Goal: Task Accomplishment & Management: Manage account settings

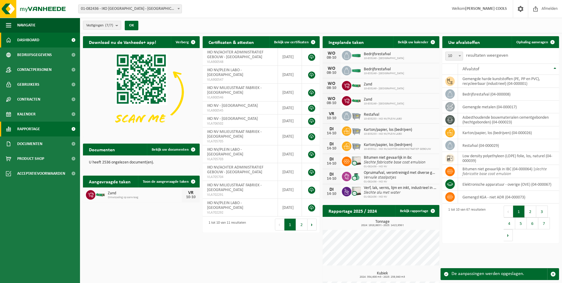
click at [31, 131] on span "Rapportage" at bounding box center [28, 128] width 23 height 15
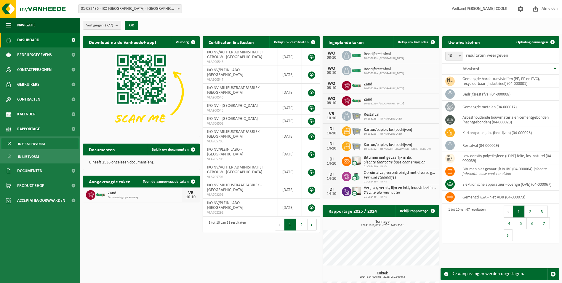
click at [39, 147] on span "In grafiekvorm" at bounding box center [31, 143] width 27 height 11
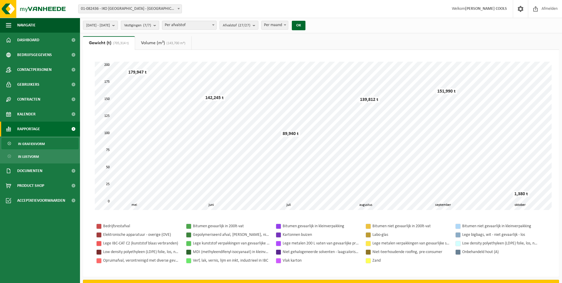
click at [159, 25] on button "Vestigingen (7/7)" at bounding box center [140, 25] width 38 height 9
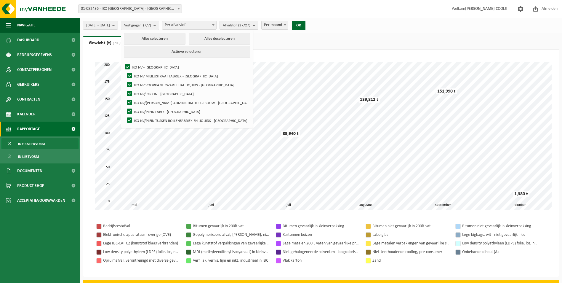
click at [159, 25] on button "Vestigingen (7/7)" at bounding box center [140, 25] width 38 height 9
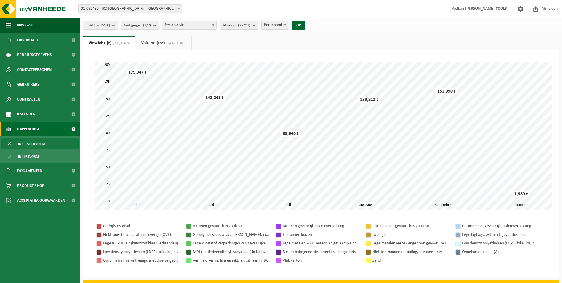
click at [288, 23] on span "Per maand" at bounding box center [275, 25] width 26 height 8
select select "3"
click at [305, 27] on button "OK" at bounding box center [299, 25] width 14 height 9
click at [118, 29] on button "2025-05-01 - 2025-10-08" at bounding box center [100, 25] width 35 height 9
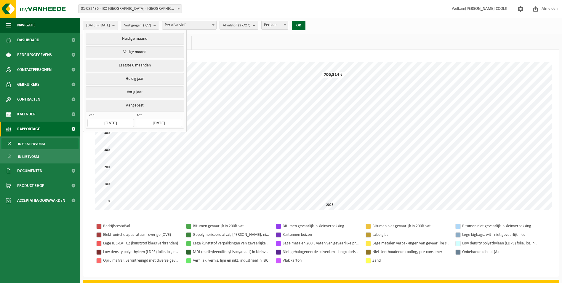
click at [123, 122] on input "2025-05-01" at bounding box center [110, 123] width 46 height 8
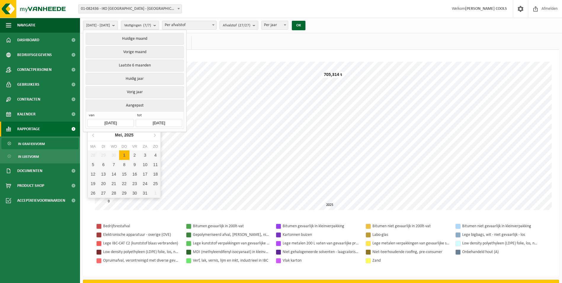
click at [96, 121] on input "2025-05-01" at bounding box center [110, 123] width 46 height 8
click at [93, 133] on icon at bounding box center [93, 134] width 9 height 9
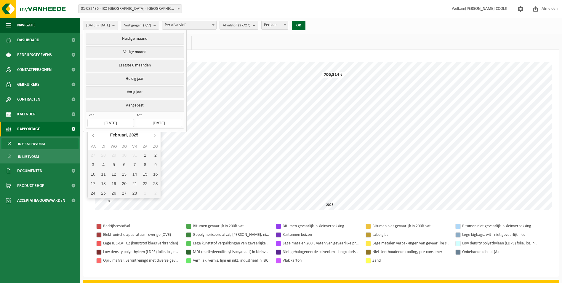
click at [93, 133] on icon at bounding box center [93, 134] width 9 height 9
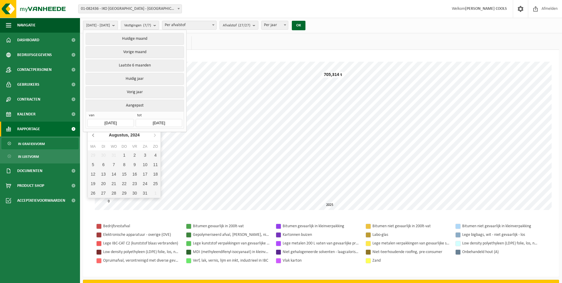
click at [93, 133] on icon at bounding box center [93, 134] width 9 height 9
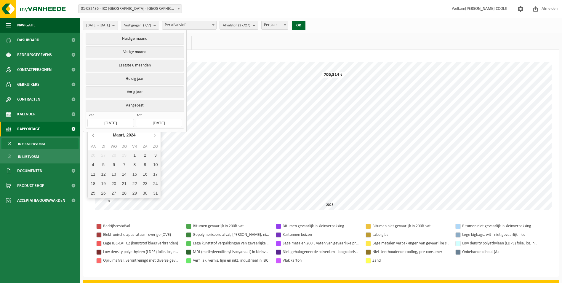
click at [93, 133] on icon at bounding box center [93, 134] width 9 height 9
click at [136, 153] on div "1" at bounding box center [134, 154] width 10 height 9
type input "2023-12-01"
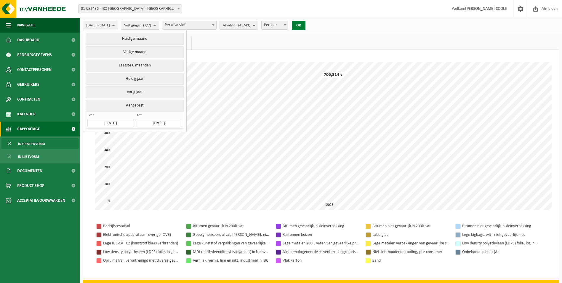
click at [305, 24] on button "OK" at bounding box center [299, 25] width 14 height 9
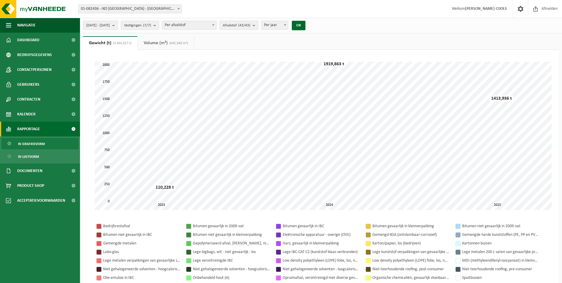
click at [153, 43] on link "Volume (m³) (645,340 m³)" at bounding box center [166, 43] width 56 height 14
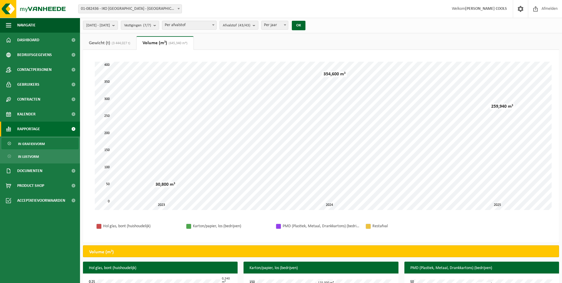
click at [108, 44] on link "Gewicht (t) (3 444,027 t)" at bounding box center [109, 43] width 53 height 14
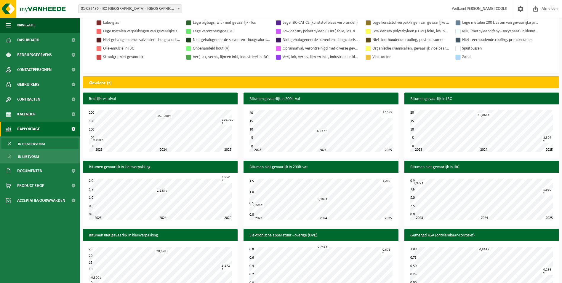
scroll to position [237, 0]
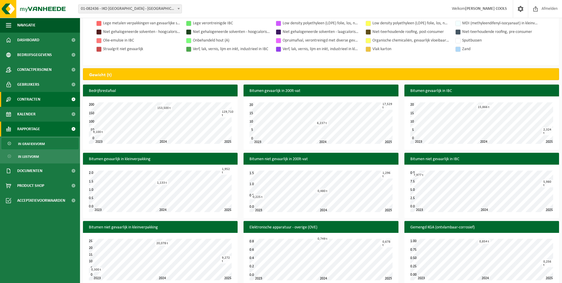
click at [35, 97] on span "Contracten" at bounding box center [28, 99] width 23 height 15
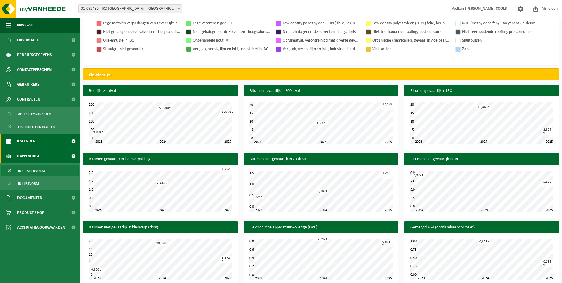
click at [34, 142] on span "Kalender" at bounding box center [26, 141] width 18 height 15
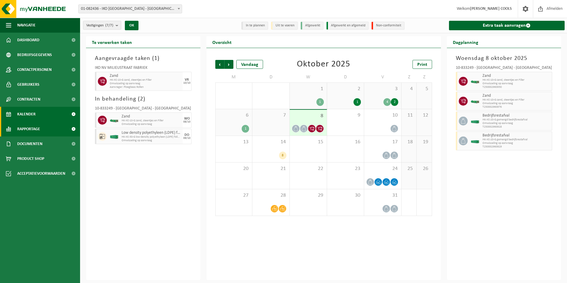
click at [36, 129] on span "Rapportage" at bounding box center [28, 128] width 23 height 15
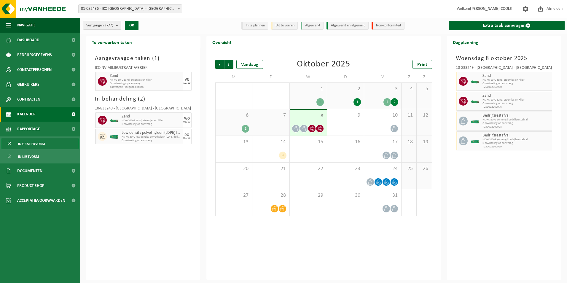
click at [33, 144] on span "In grafiekvorm" at bounding box center [31, 143] width 27 height 11
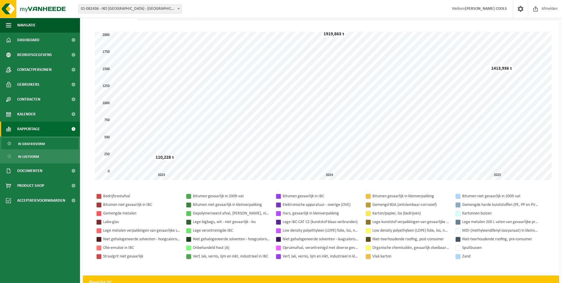
scroll to position [30, 0]
click at [41, 158] on link "In lijstvorm" at bounding box center [39, 156] width 77 height 11
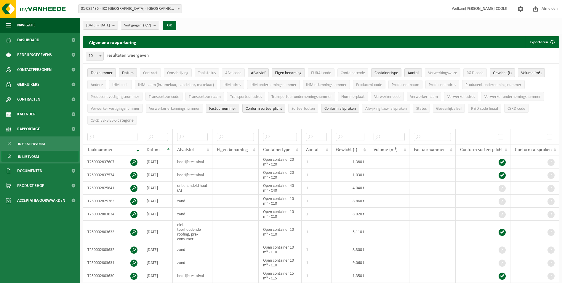
click at [131, 75] on span "Datum" at bounding box center [128, 73] width 12 height 4
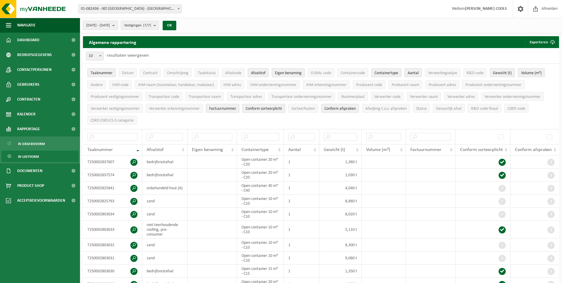
click at [110, 24] on span "2023-12-01 - 2025-10-08" at bounding box center [98, 25] width 24 height 9
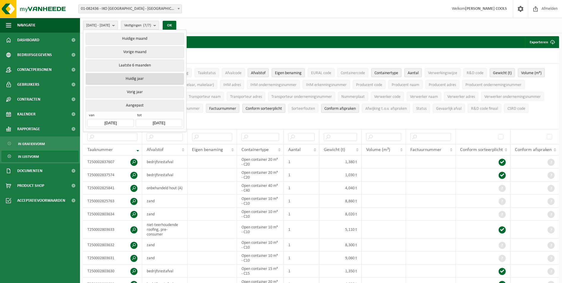
click at [129, 77] on button "Huidig jaar" at bounding box center [135, 79] width 98 height 12
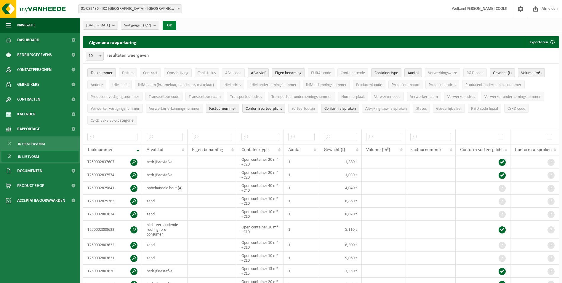
click at [176, 25] on button "OK" at bounding box center [170, 25] width 14 height 9
click at [39, 143] on span "In grafiekvorm" at bounding box center [31, 143] width 27 height 11
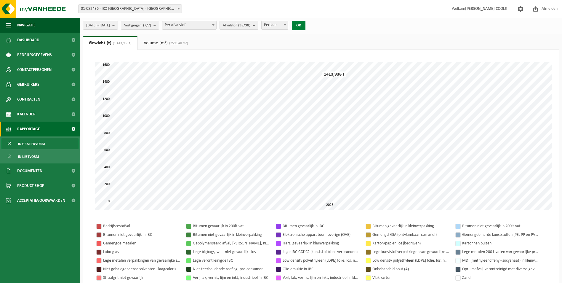
click at [305, 24] on button "OK" at bounding box center [299, 25] width 14 height 9
click at [286, 22] on span "Per jaar" at bounding box center [275, 25] width 26 height 8
select select "2"
click at [305, 26] on button "OK" at bounding box center [299, 25] width 14 height 9
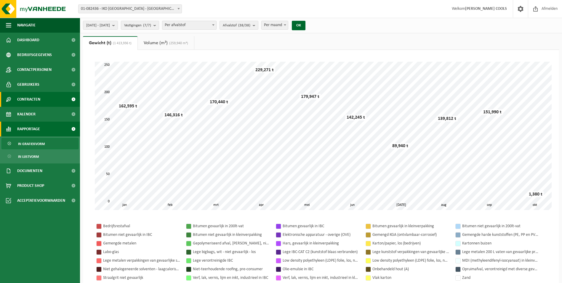
click at [35, 98] on span "Contracten" at bounding box center [28, 99] width 23 height 15
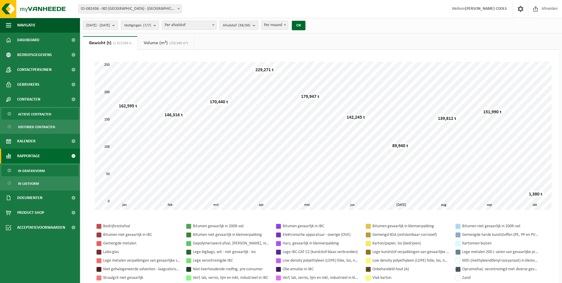
click at [37, 115] on span "Actieve contracten" at bounding box center [34, 113] width 33 height 11
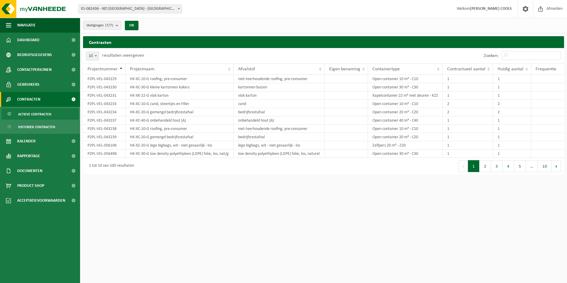
click at [97, 53] on span at bounding box center [96, 56] width 6 height 8
select select "100"
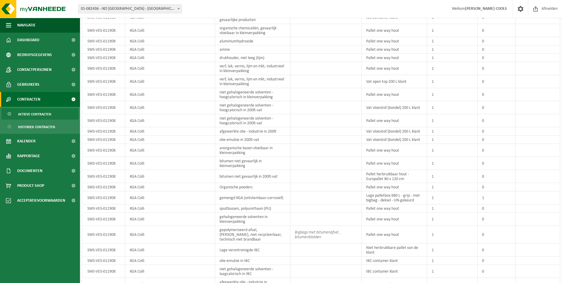
scroll to position [563, 0]
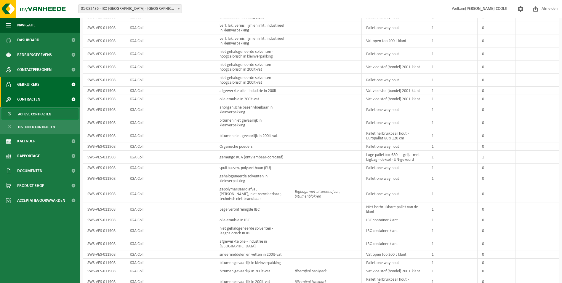
click at [36, 81] on span "Gebruikers" at bounding box center [28, 84] width 22 height 15
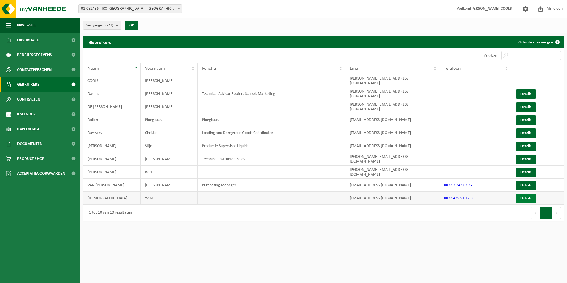
click at [528, 195] on link "Details" at bounding box center [526, 197] width 20 height 9
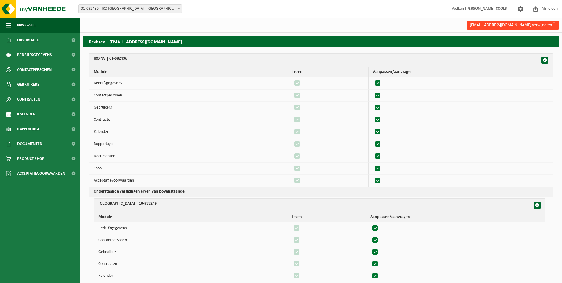
click at [533, 27] on button "wim.verstraeten@iko.com verwijderen" at bounding box center [513, 25] width 92 height 9
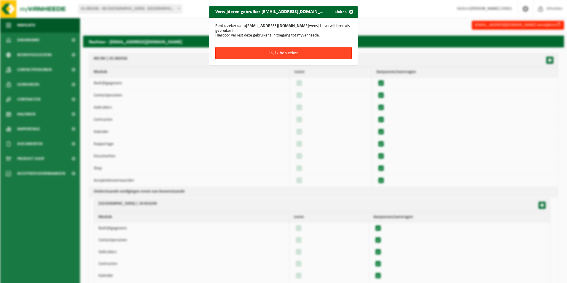
click at [284, 55] on button "Ja, ik ben zeker" at bounding box center [283, 53] width 136 height 12
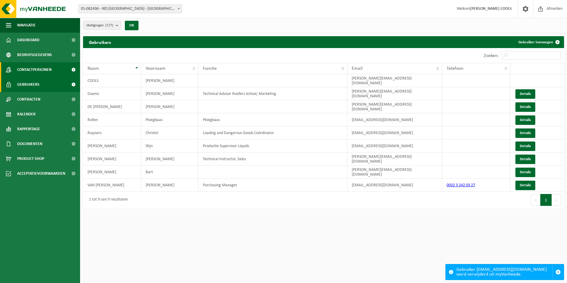
click at [41, 69] on span "Contactpersonen" at bounding box center [34, 69] width 34 height 15
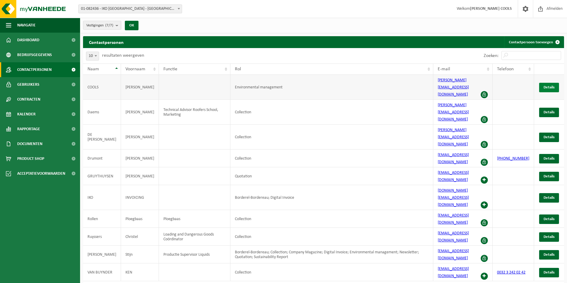
click at [545, 85] on span "Details" at bounding box center [548, 87] width 11 height 4
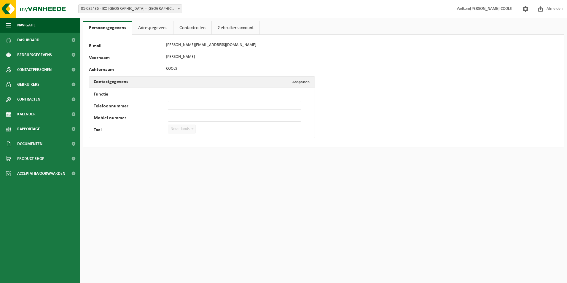
click at [242, 28] on link "Gebruikersaccount" at bounding box center [236, 28] width 48 height 14
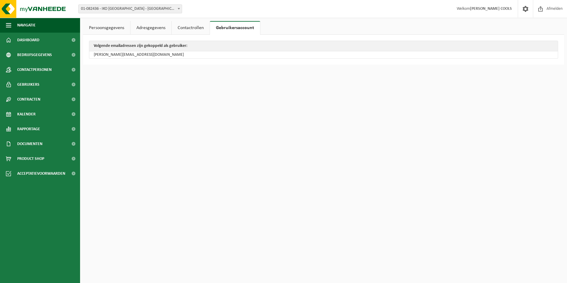
click at [202, 29] on link "Contactrollen" at bounding box center [191, 28] width 38 height 14
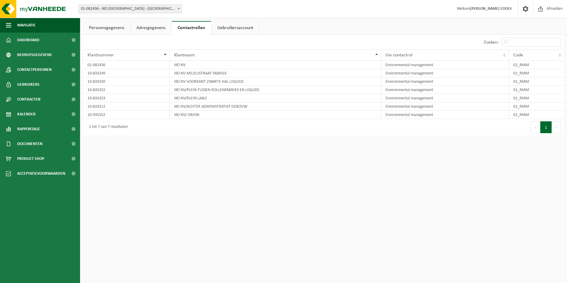
click at [158, 30] on link "Adresgegevens" at bounding box center [150, 28] width 41 height 14
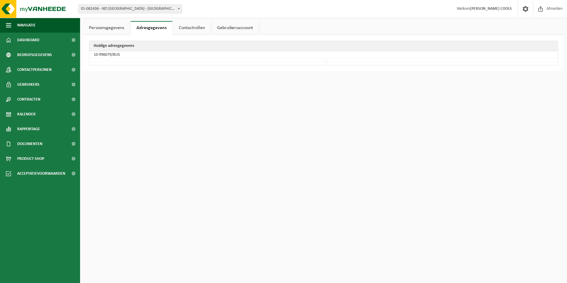
click at [106, 30] on link "Persoonsgegevens" at bounding box center [106, 28] width 47 height 14
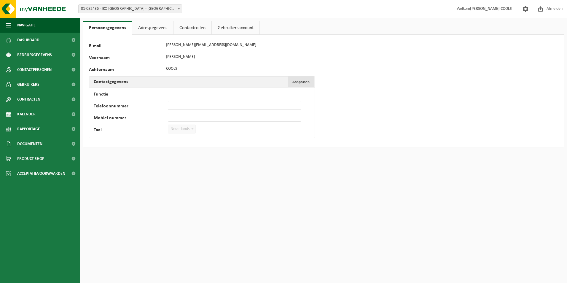
click at [300, 83] on span "Aanpassen" at bounding box center [300, 82] width 17 height 4
click at [191, 92] on input "Functie" at bounding box center [234, 93] width 133 height 9
type input "Plant Manager"
type input "+32 472 49 34 92"
click at [106, 143] on button "Bevestigen" at bounding box center [109, 140] width 31 height 9
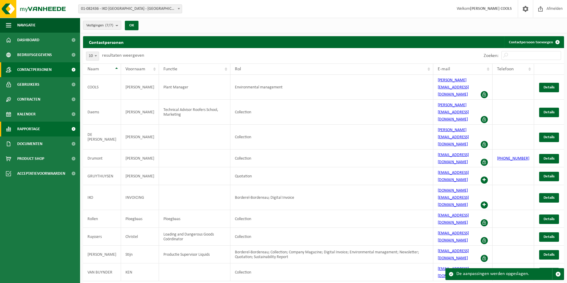
click at [31, 127] on span "Rapportage" at bounding box center [28, 128] width 23 height 15
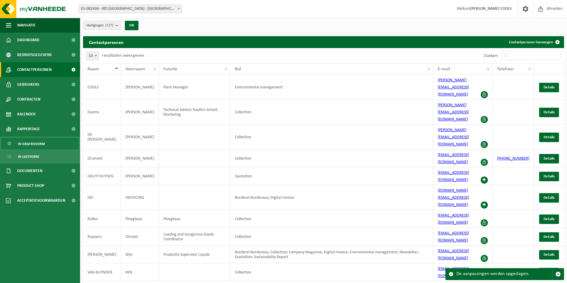
click at [35, 143] on span "In grafiekvorm" at bounding box center [31, 143] width 27 height 11
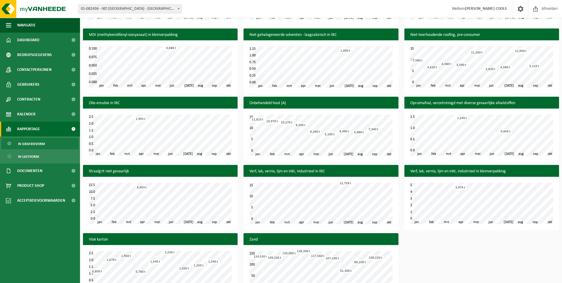
scroll to position [851, 0]
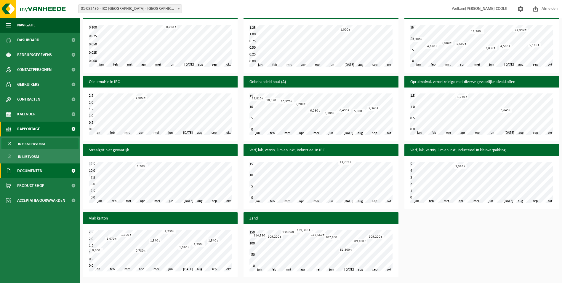
click at [33, 173] on span "Documenten" at bounding box center [29, 170] width 25 height 15
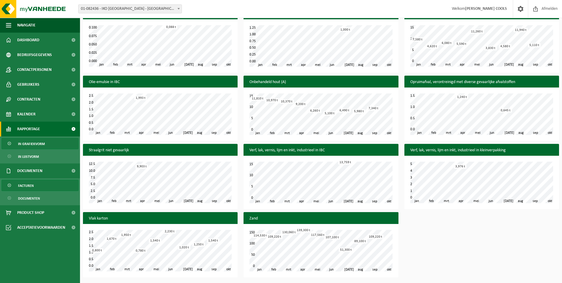
click at [34, 186] on link "Facturen" at bounding box center [39, 185] width 77 height 11
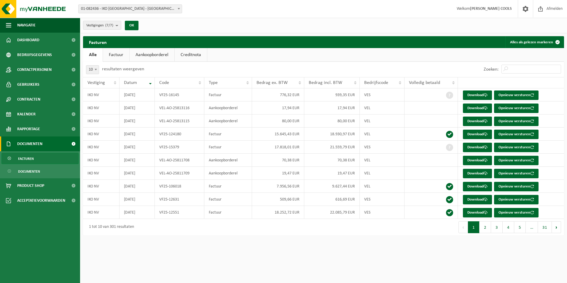
click at [116, 58] on link "Factuur" at bounding box center [116, 55] width 26 height 14
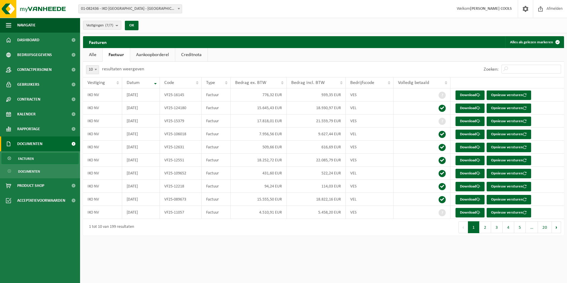
click at [95, 56] on link "Alle" at bounding box center [92, 55] width 19 height 14
